Goal: Transaction & Acquisition: Purchase product/service

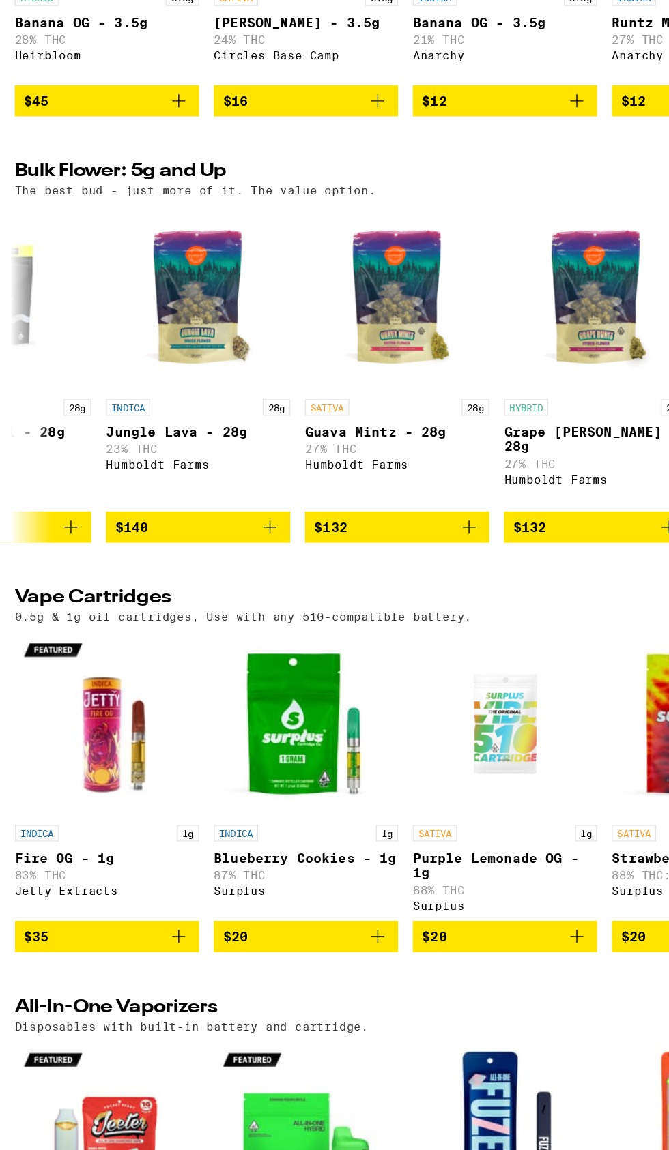
scroll to position [1353, 0]
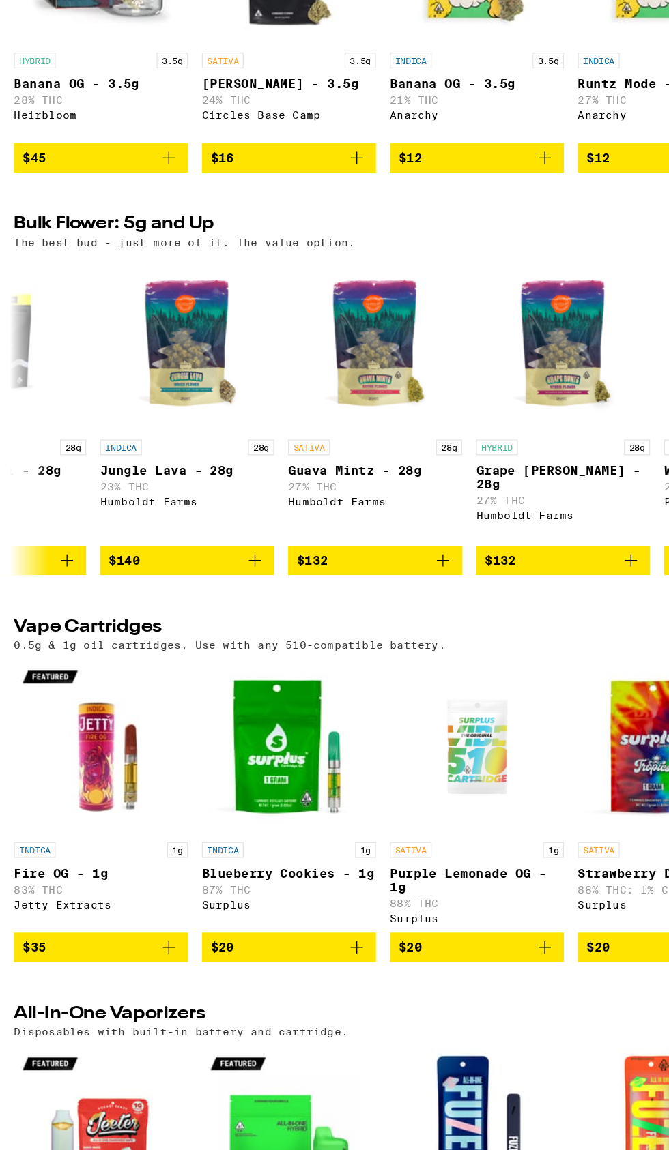
click at [199, 674] on link "INDICA 28g Jungle Lava - 28g 23% THC Humboldt Farms" at bounding box center [146, 561] width 136 height 226
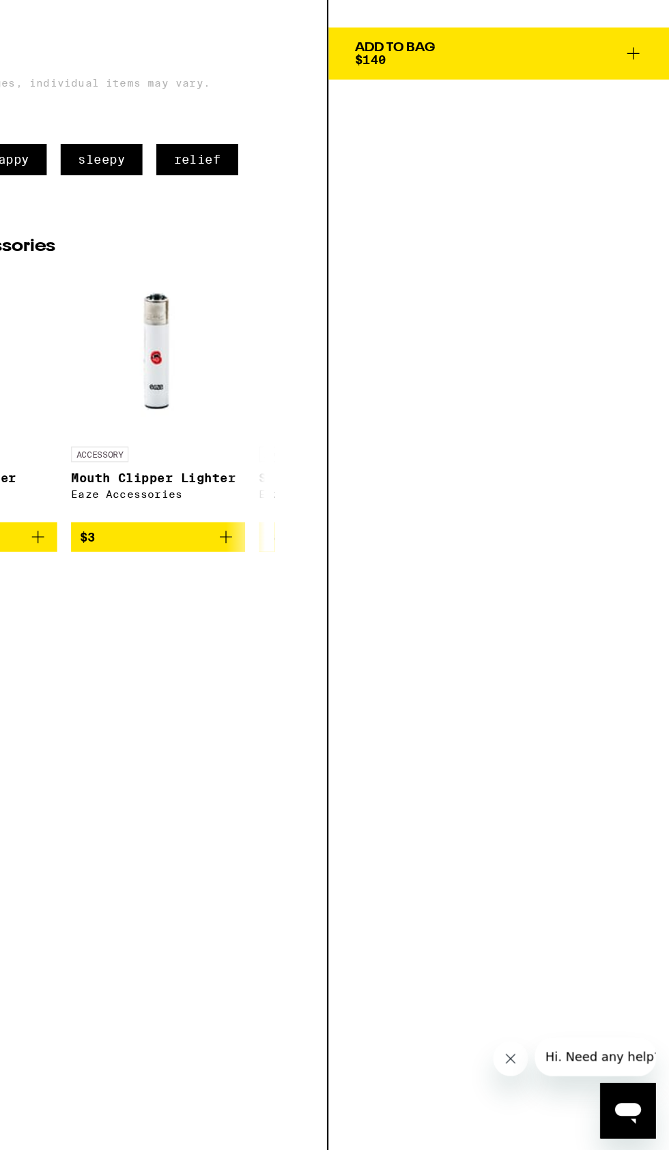
scroll to position [1353, 0]
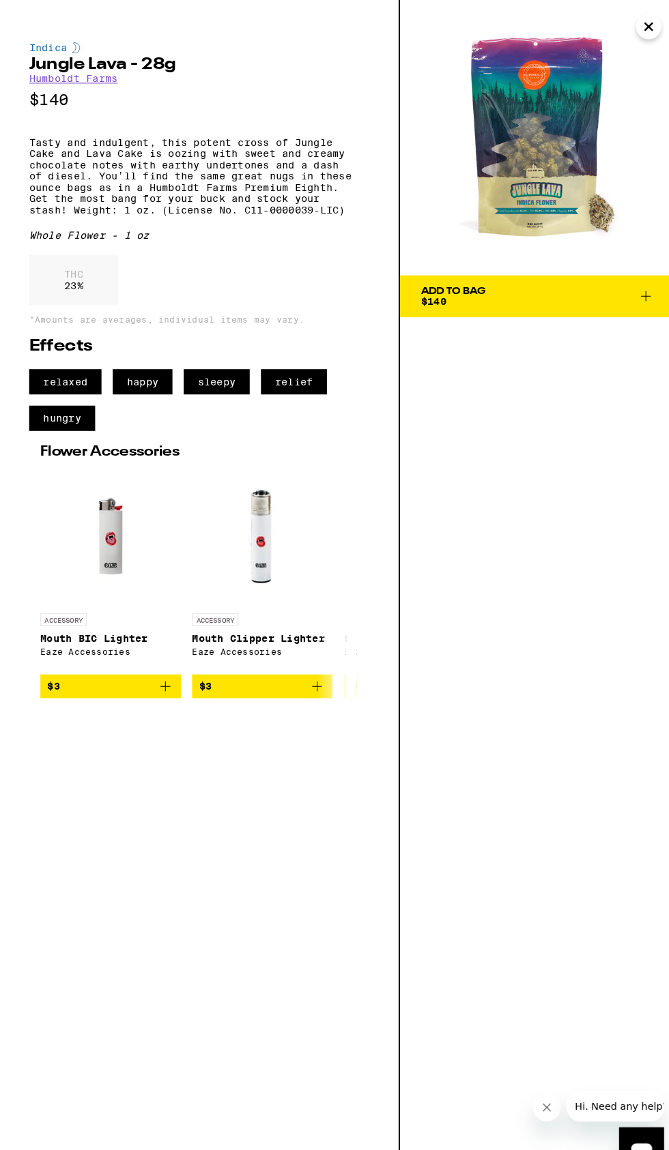
click at [647, 271] on button "Add To Bag $140" at bounding box center [534, 287] width 267 height 41
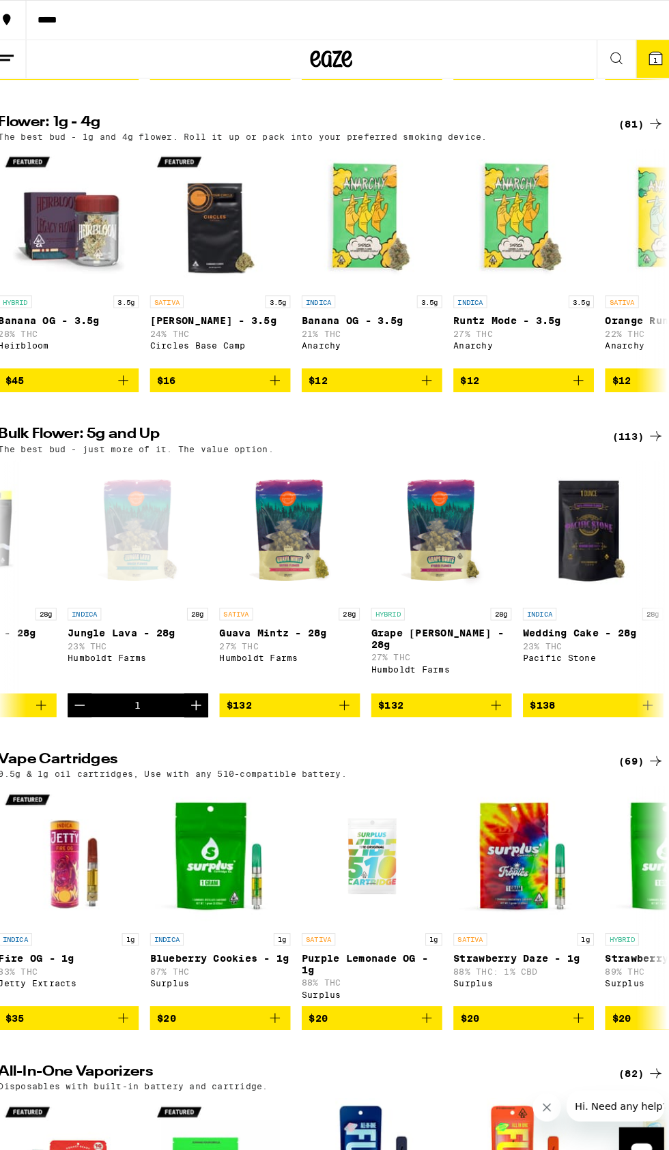
click at [652, 52] on icon at bounding box center [649, 56] width 12 height 12
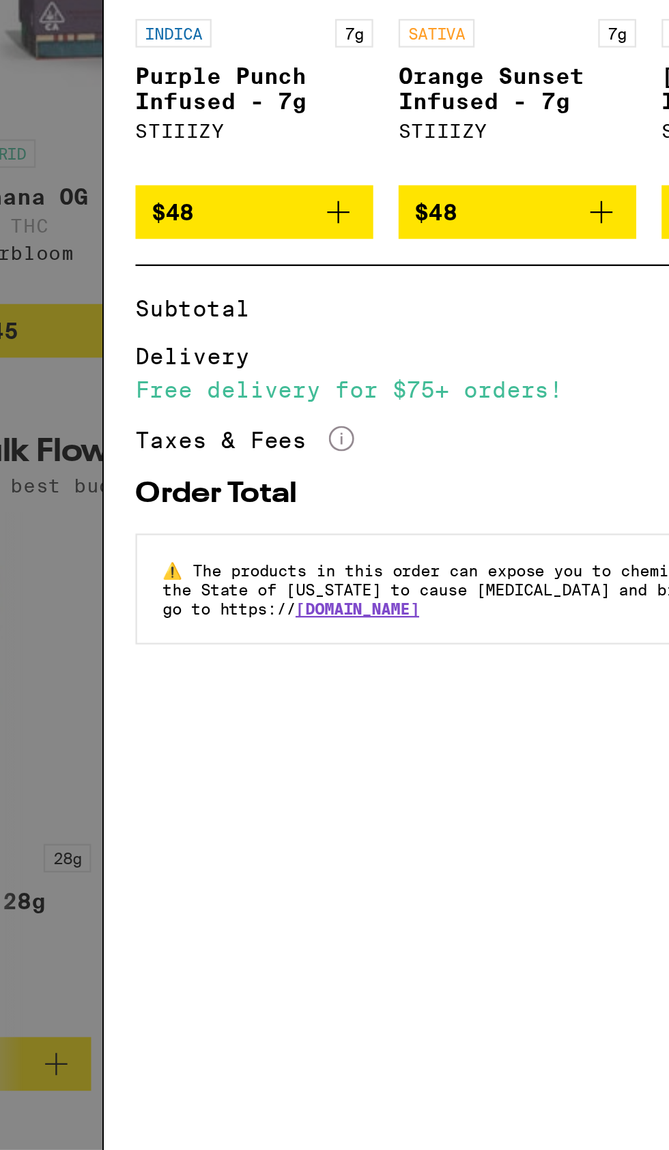
click at [147, 423] on div "Taxes & Fees More Info" at bounding box center [134, 417] width 94 height 12
click at [175, 420] on icon "More Info" at bounding box center [175, 416] width 11 height 11
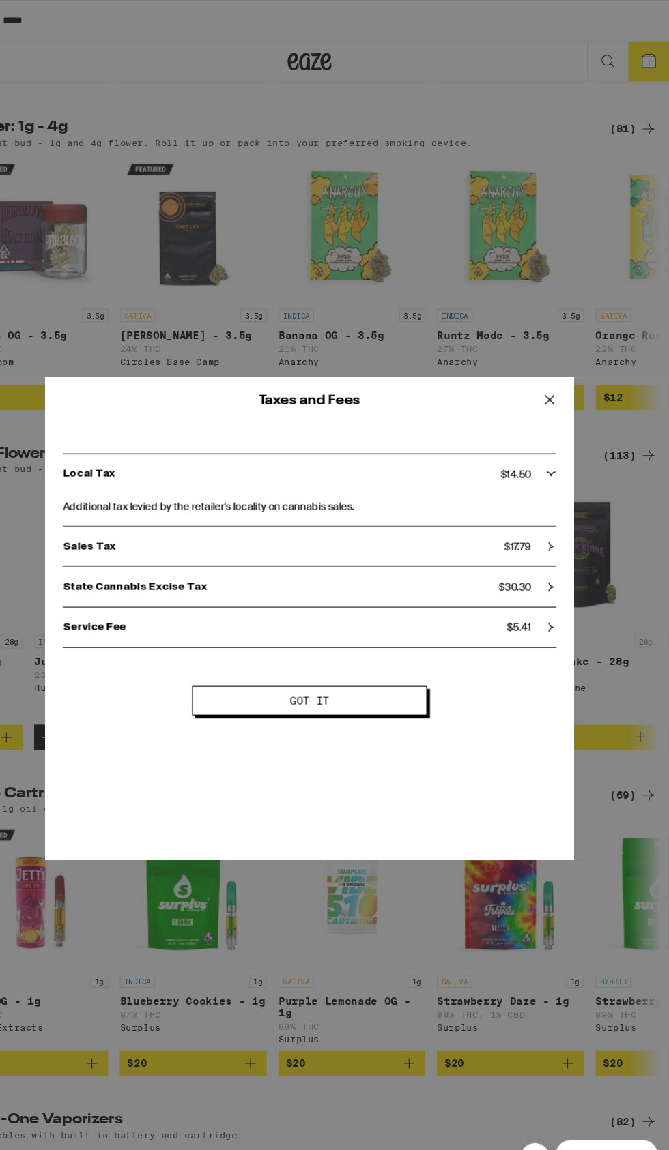
scroll to position [1353, 0]
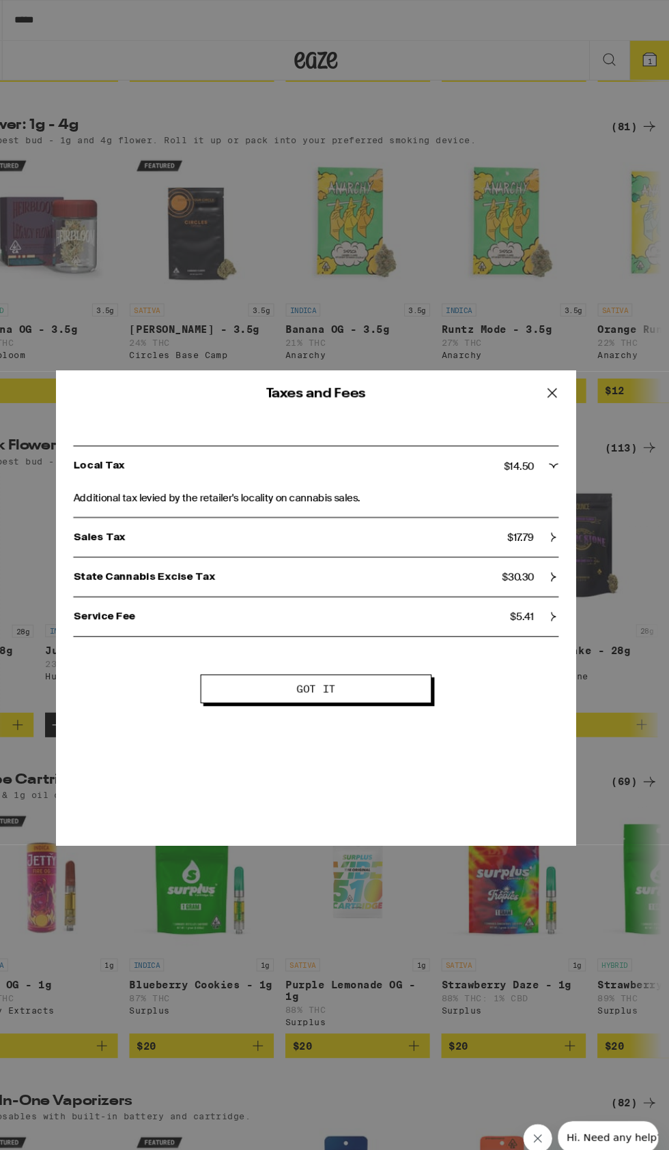
click at [546, 582] on div "Service Fee $ 5.41" at bounding box center [334, 583] width 458 height 12
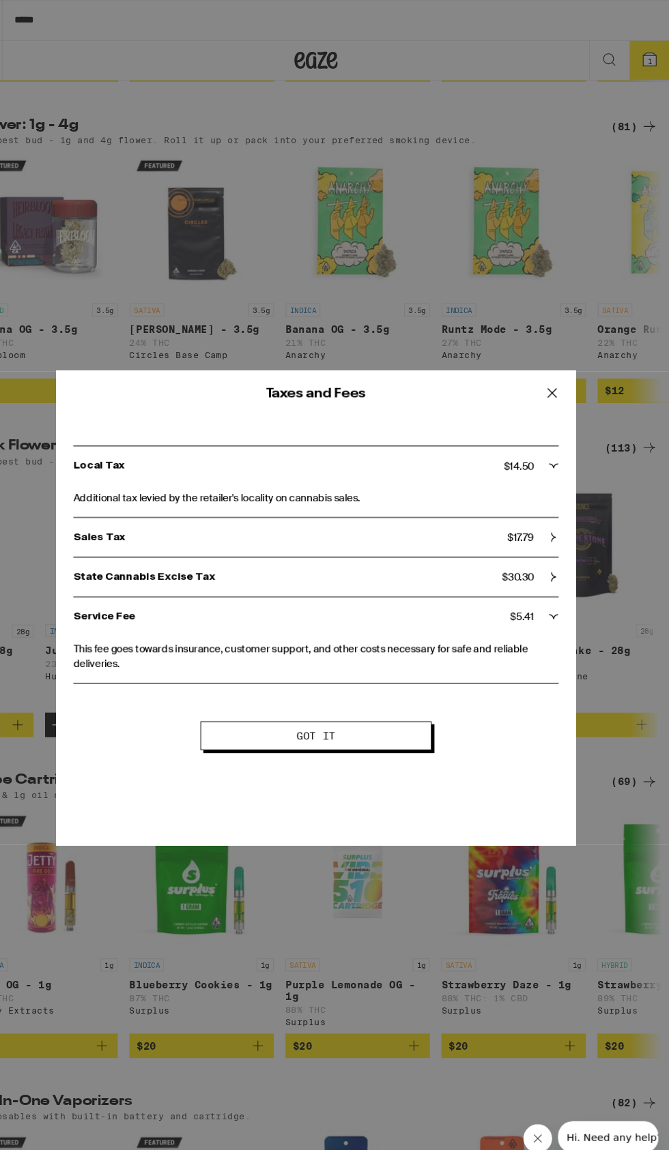
click at [546, 542] on div "State Cannabis Excise Tax $ 30.30" at bounding box center [334, 546] width 458 height 12
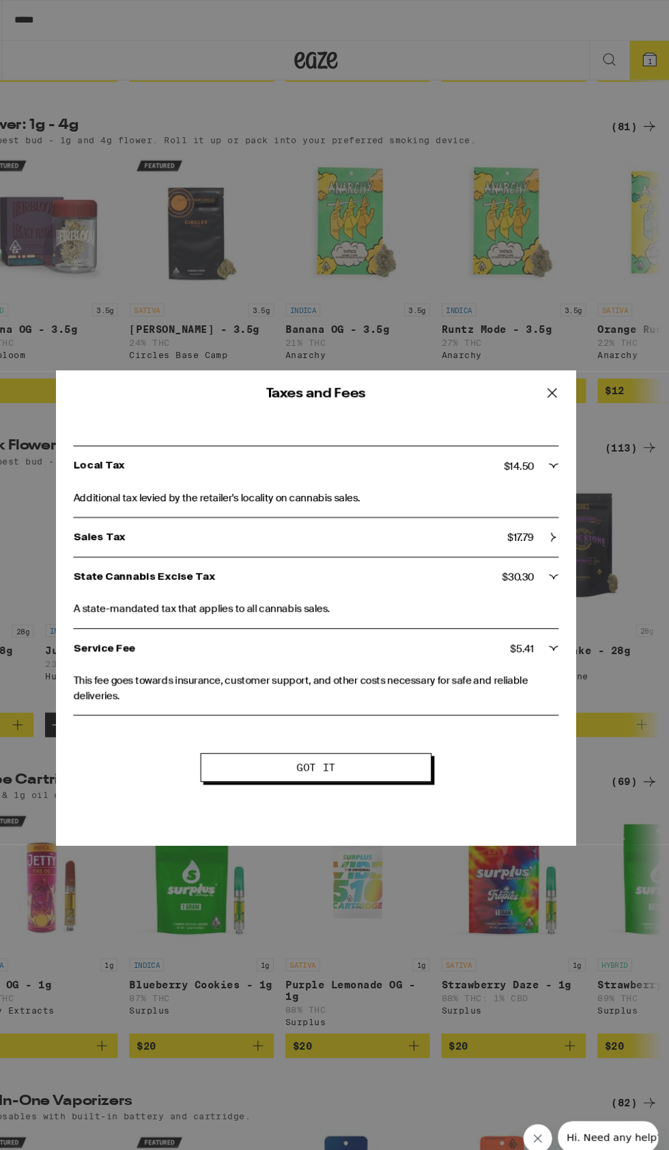
click at [530, 509] on span "$ 17.79" at bounding box center [527, 508] width 25 height 12
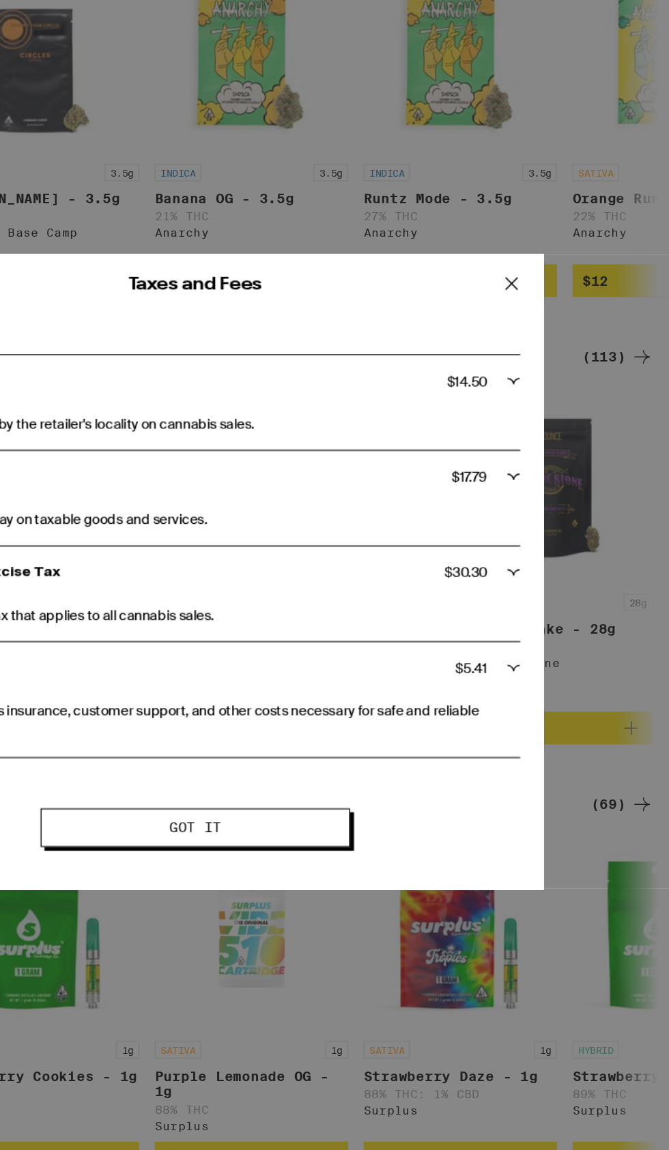
click at [559, 376] on icon at bounding box center [557, 372] width 20 height 20
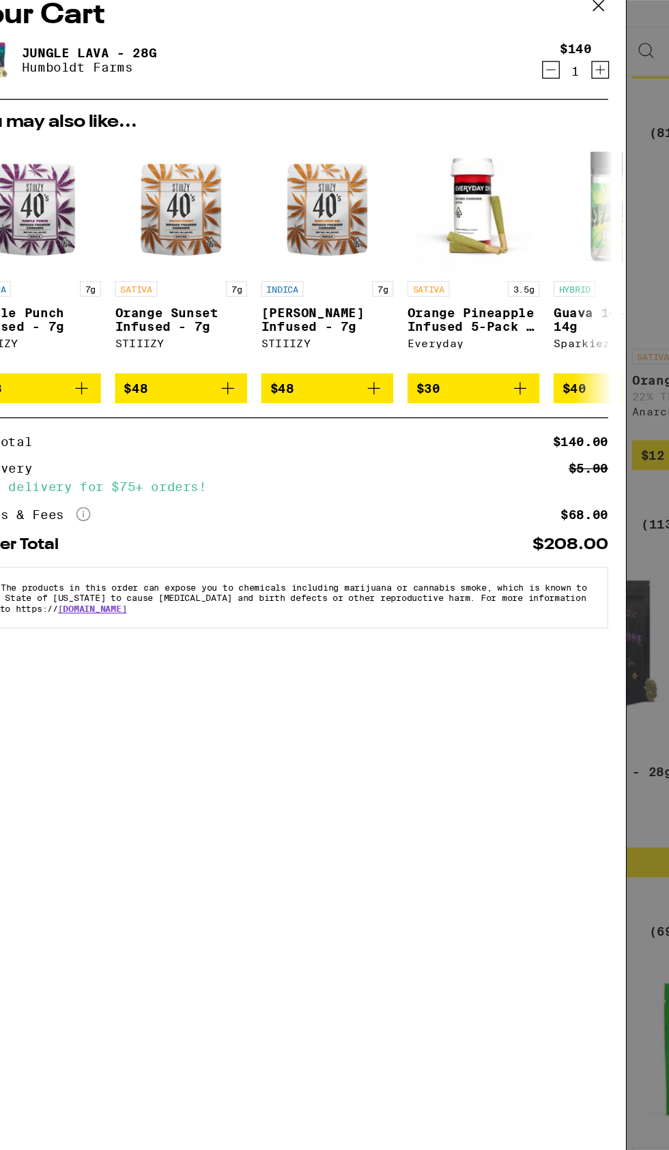
scroll to position [0, 1]
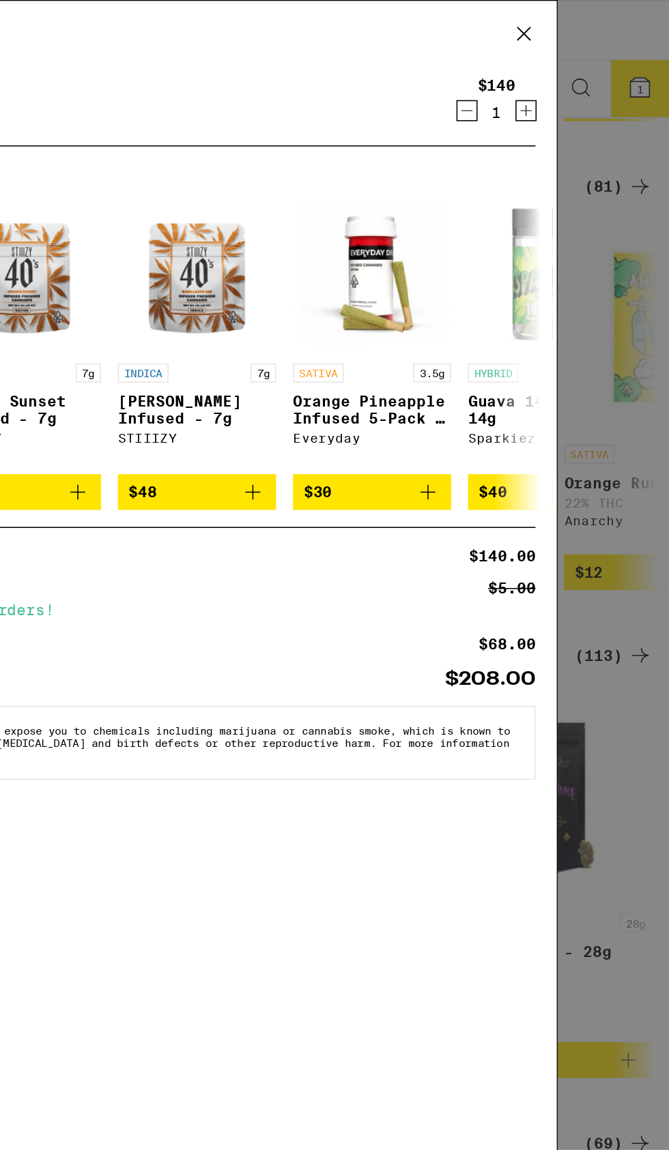
click at [577, 14] on icon at bounding box center [574, 22] width 20 height 20
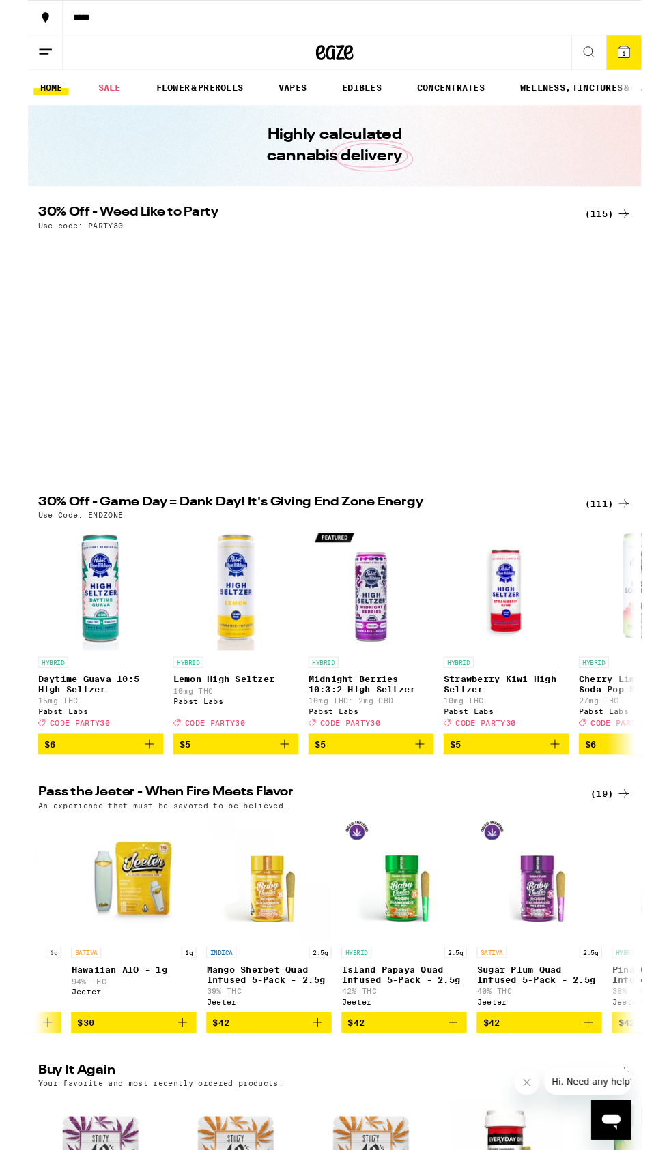
scroll to position [0, 128]
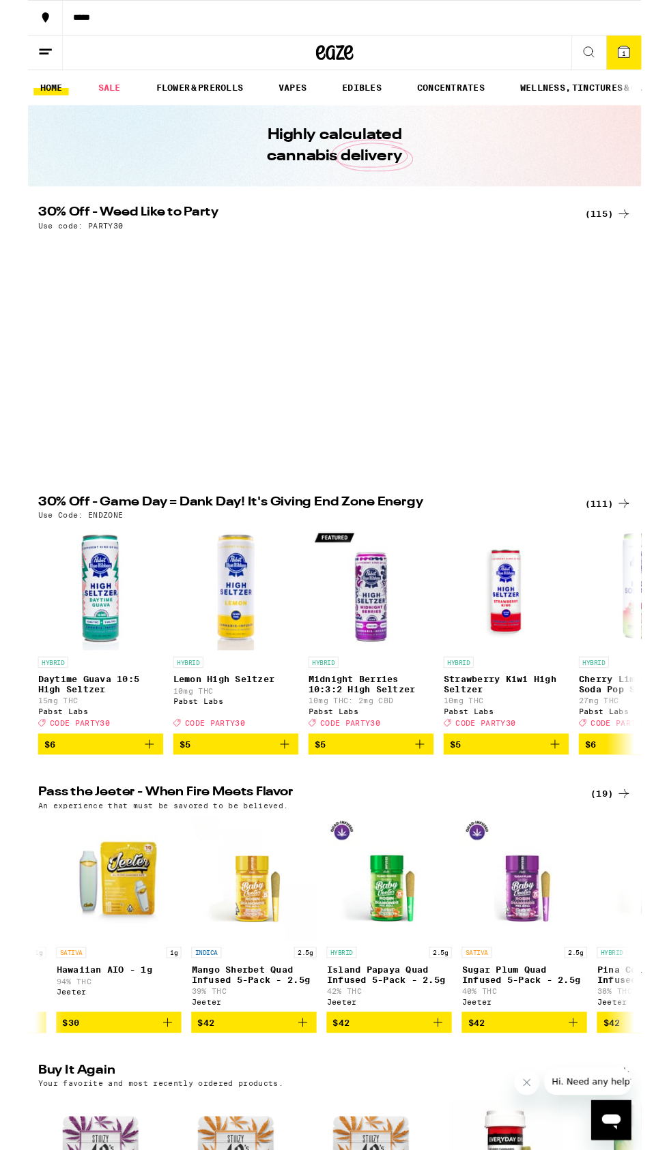
click at [628, 557] on div "(111)" at bounding box center [632, 549] width 50 height 16
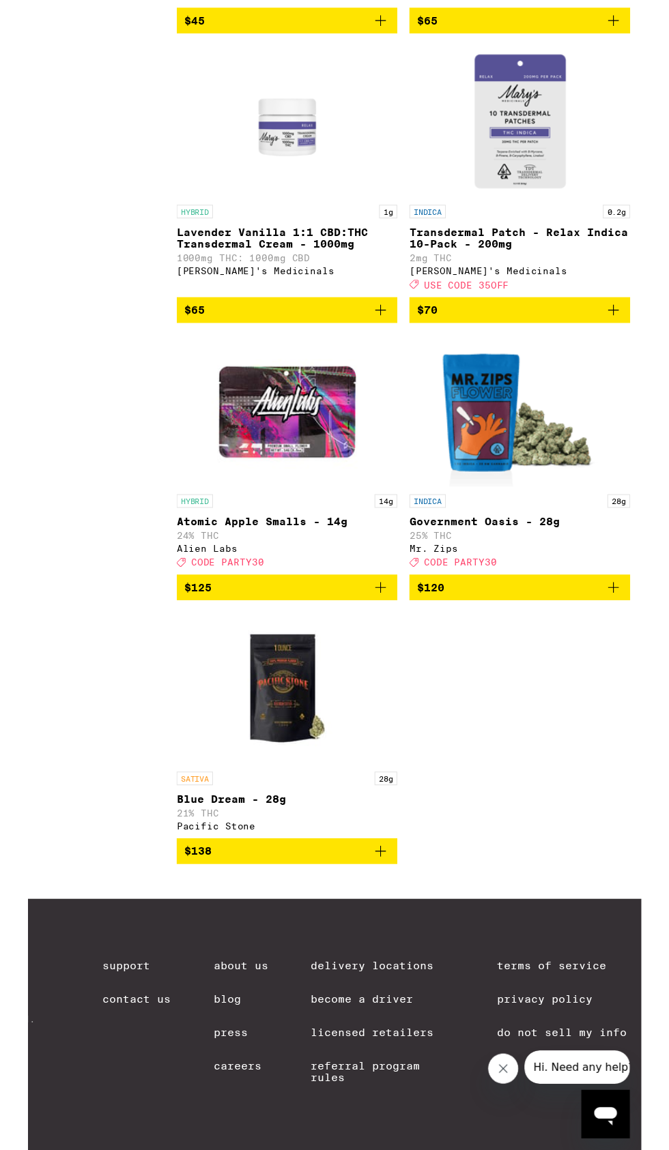
scroll to position [13415, 0]
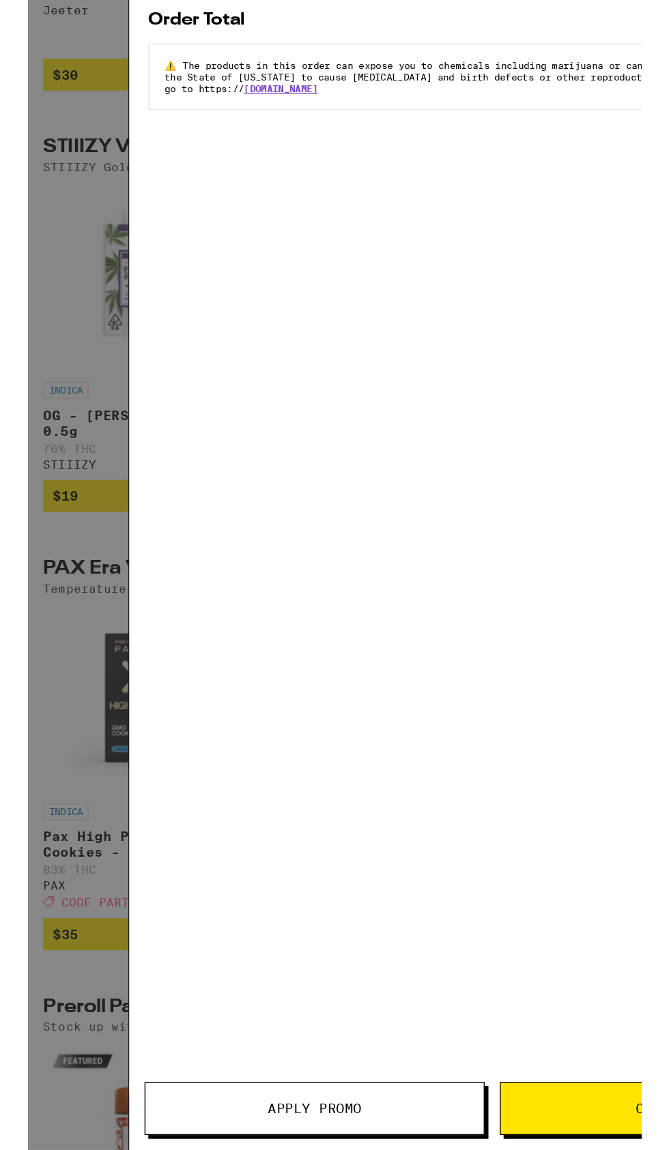
scroll to position [1849, 0]
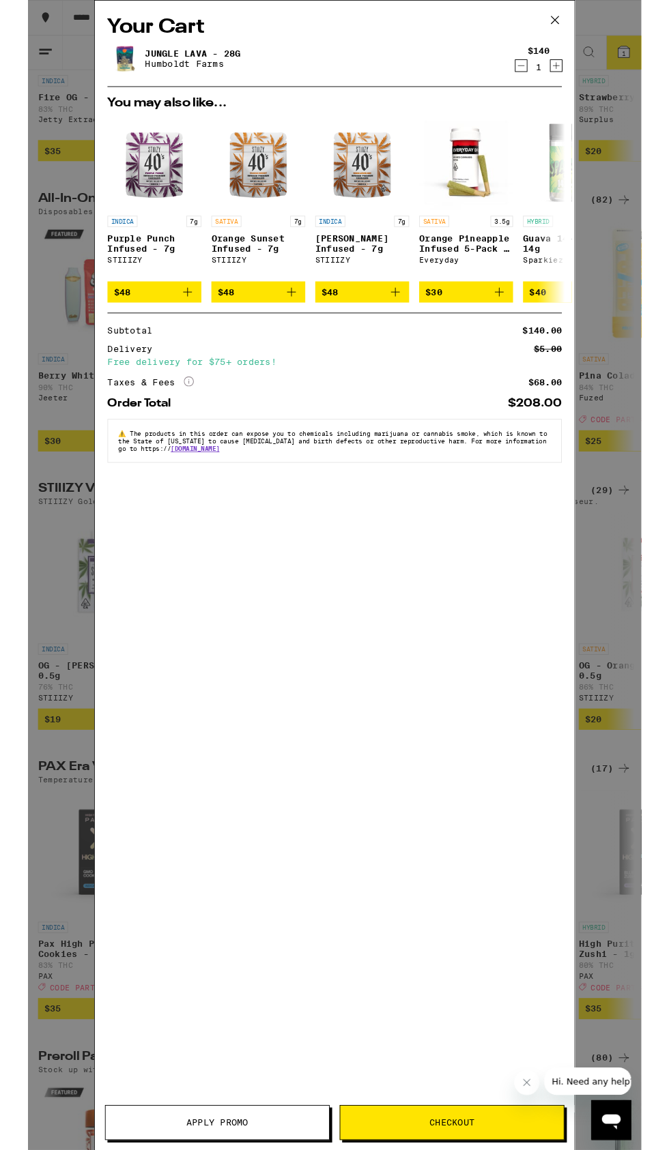
click at [579, 21] on icon at bounding box center [574, 22] width 20 height 20
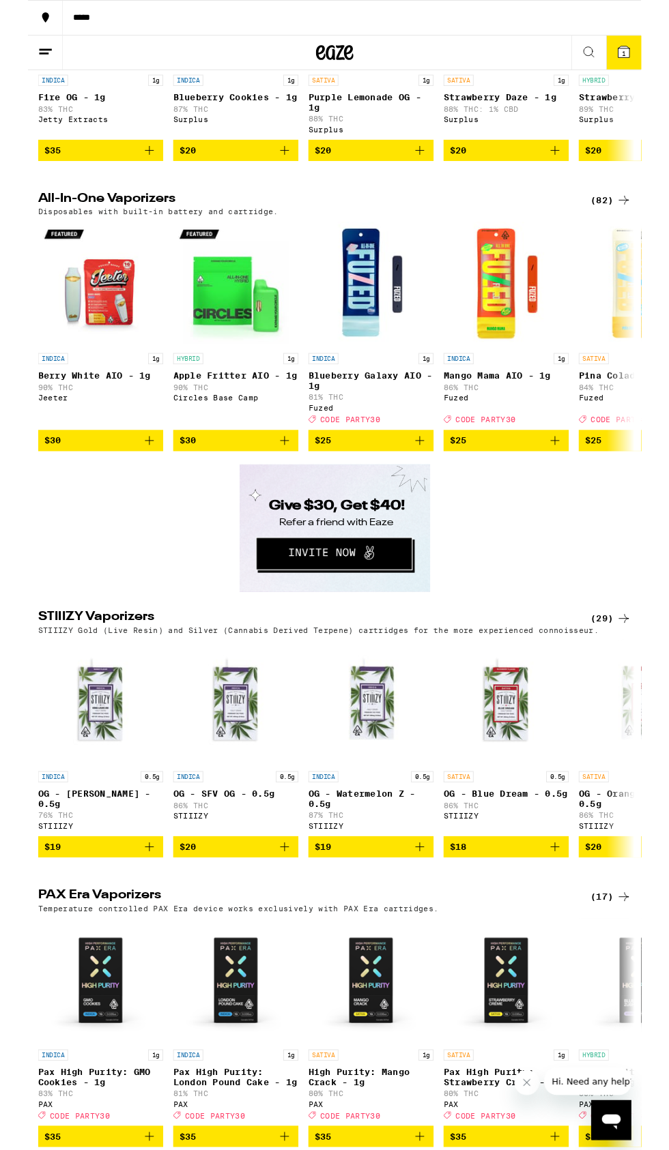
click at [18, 59] on icon at bounding box center [19, 56] width 16 height 16
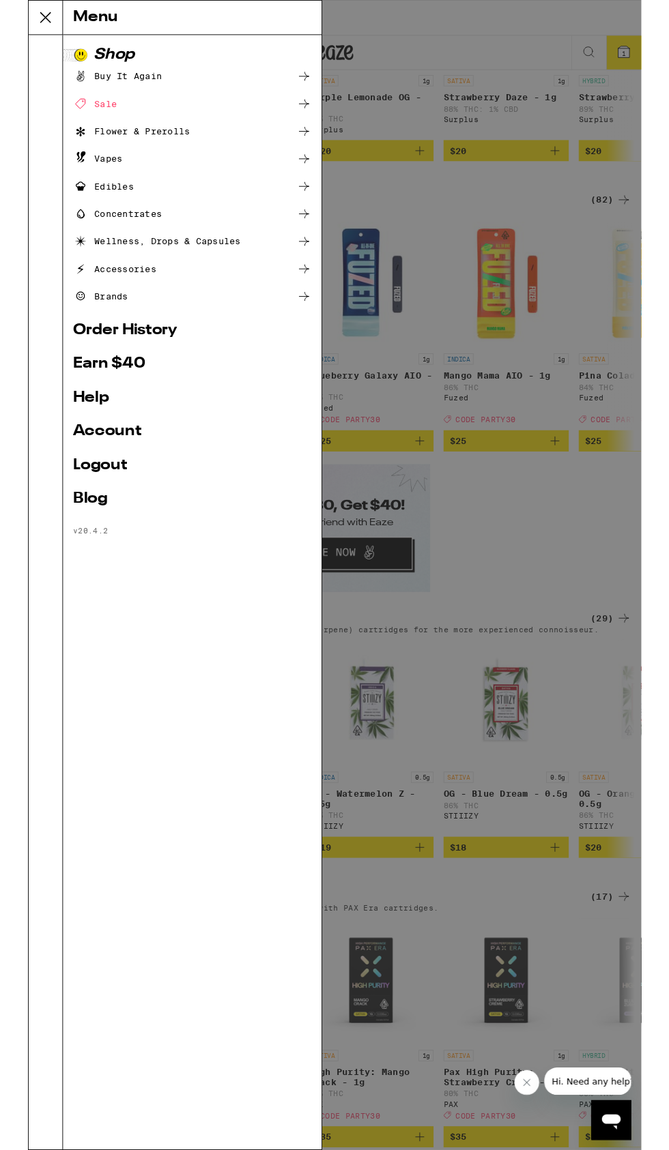
click at [95, 507] on link "Logout" at bounding box center [179, 507] width 260 height 16
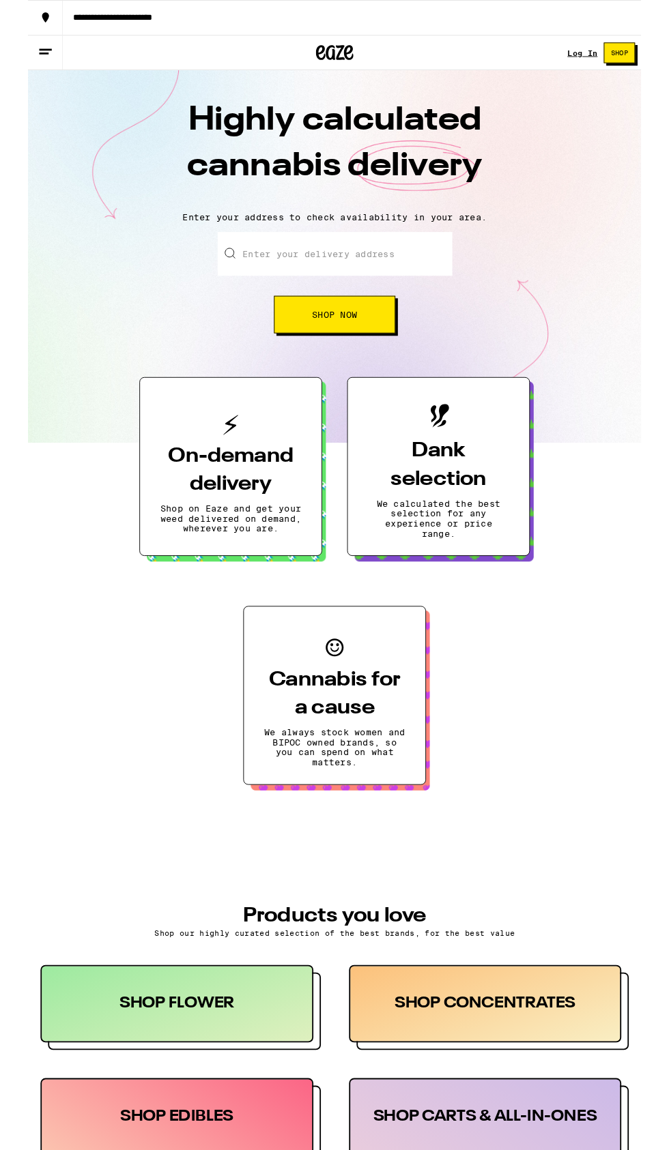
click at [15, 58] on line at bounding box center [17, 58] width 10 height 0
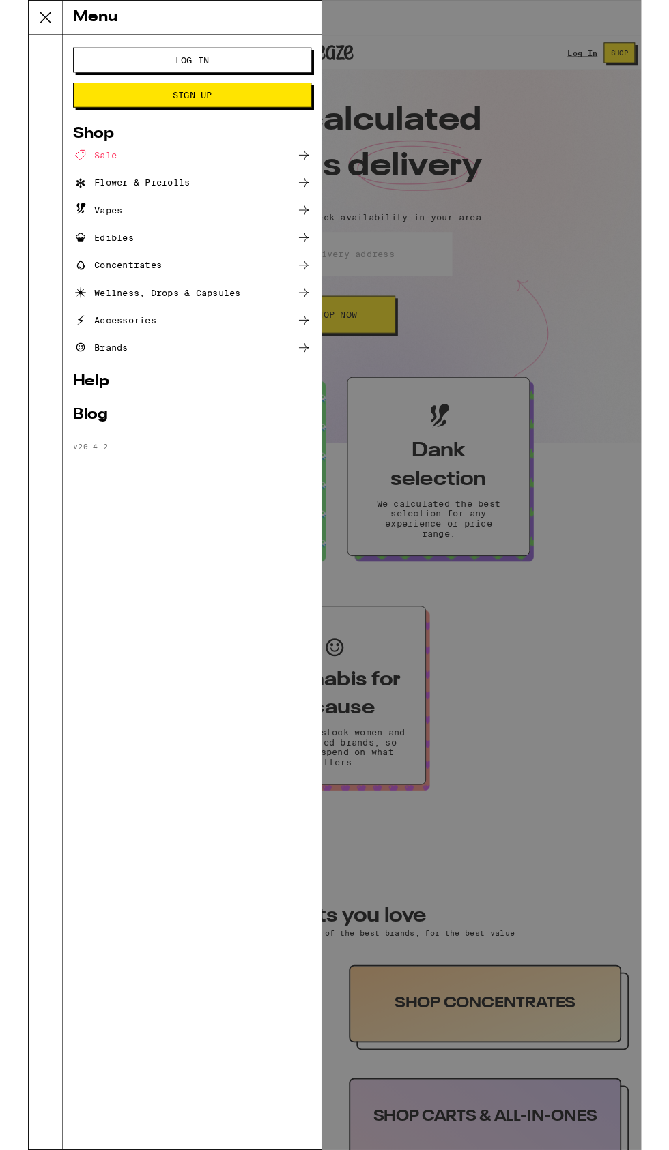
click at [253, 55] on button "Log In" at bounding box center [179, 65] width 260 height 27
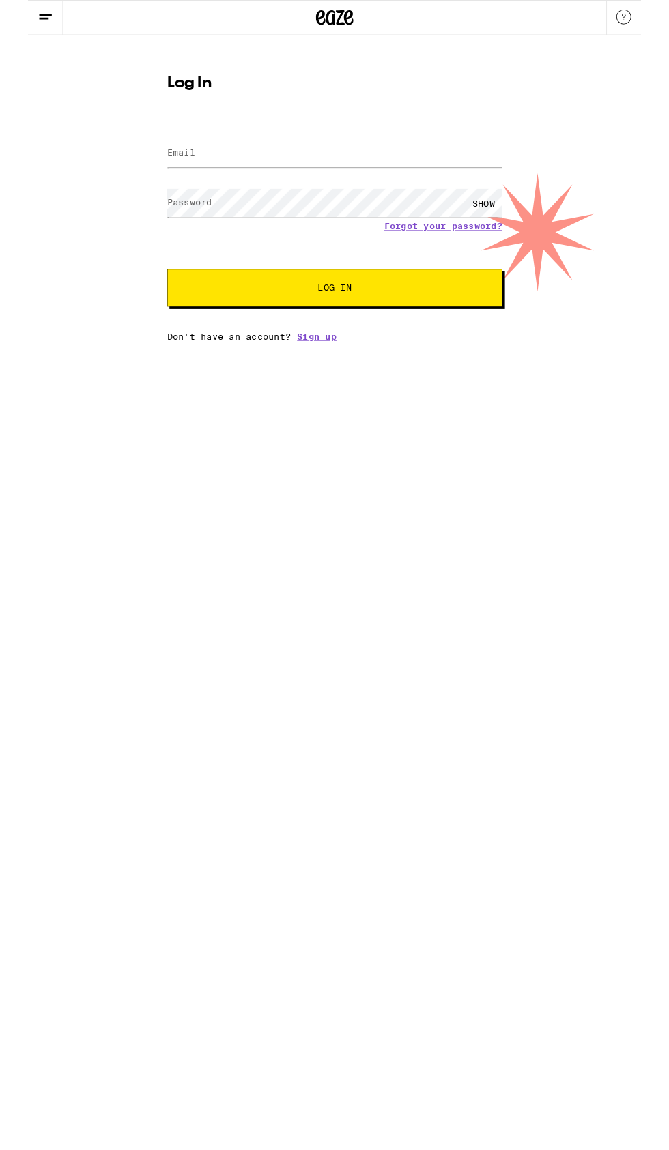
click at [340, 162] on input "Email" at bounding box center [334, 167] width 366 height 31
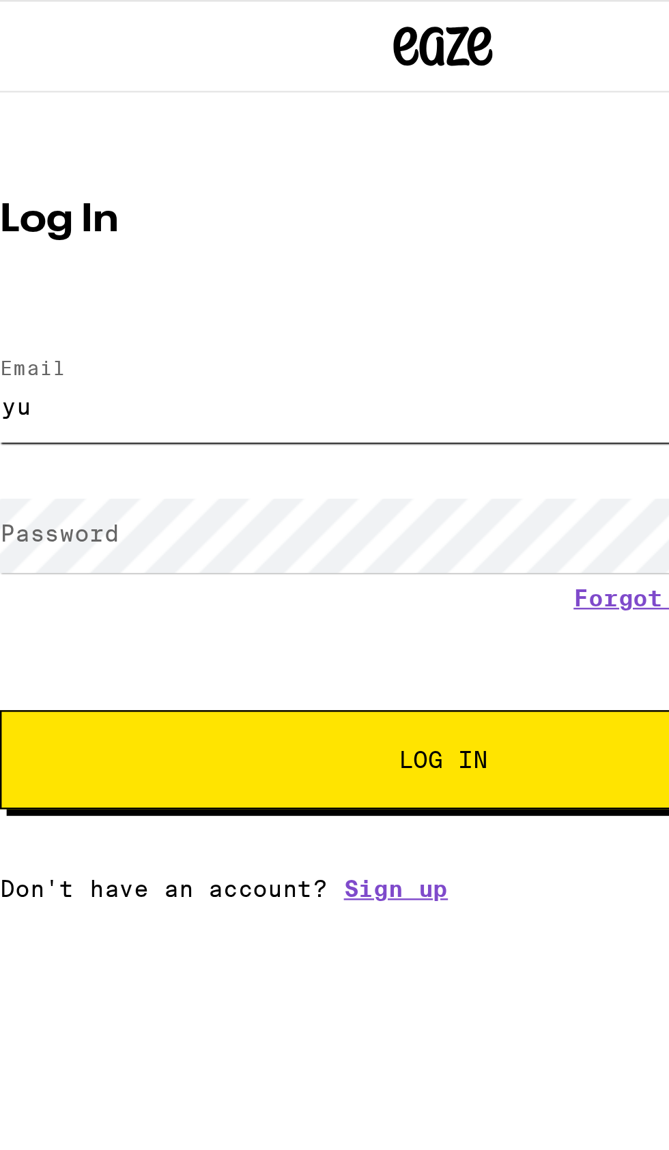
type input "[EMAIL_ADDRESS][DOMAIN_NAME]"
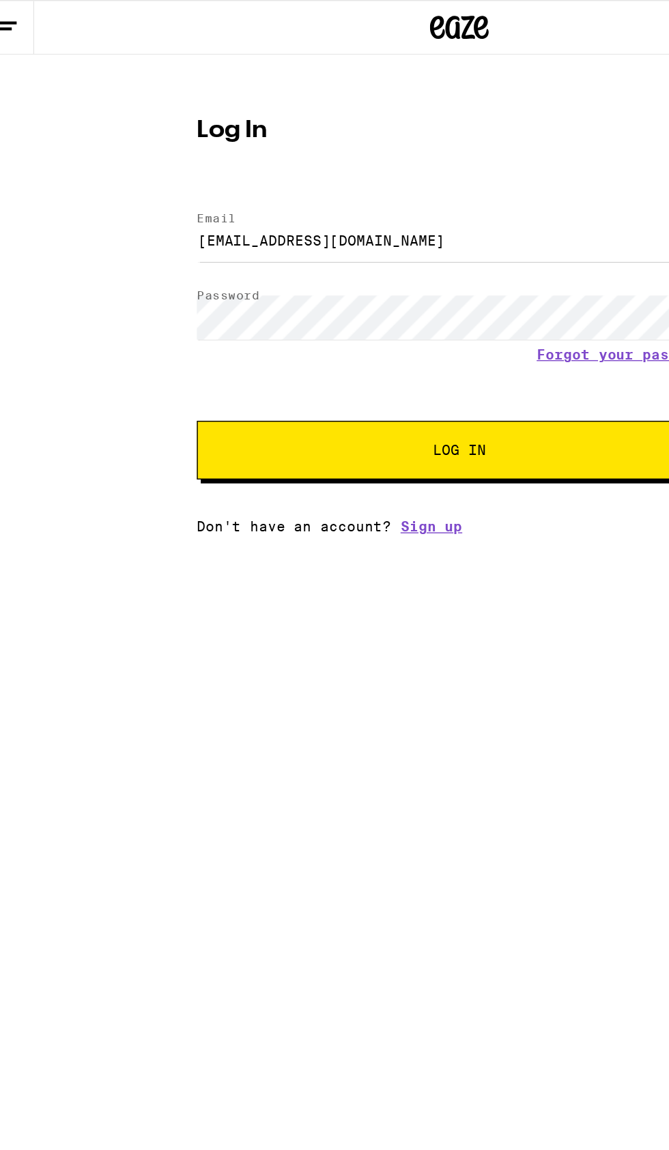
click at [392, 308] on button "Log In" at bounding box center [334, 313] width 366 height 41
